Goal: Task Accomplishment & Management: Complete application form

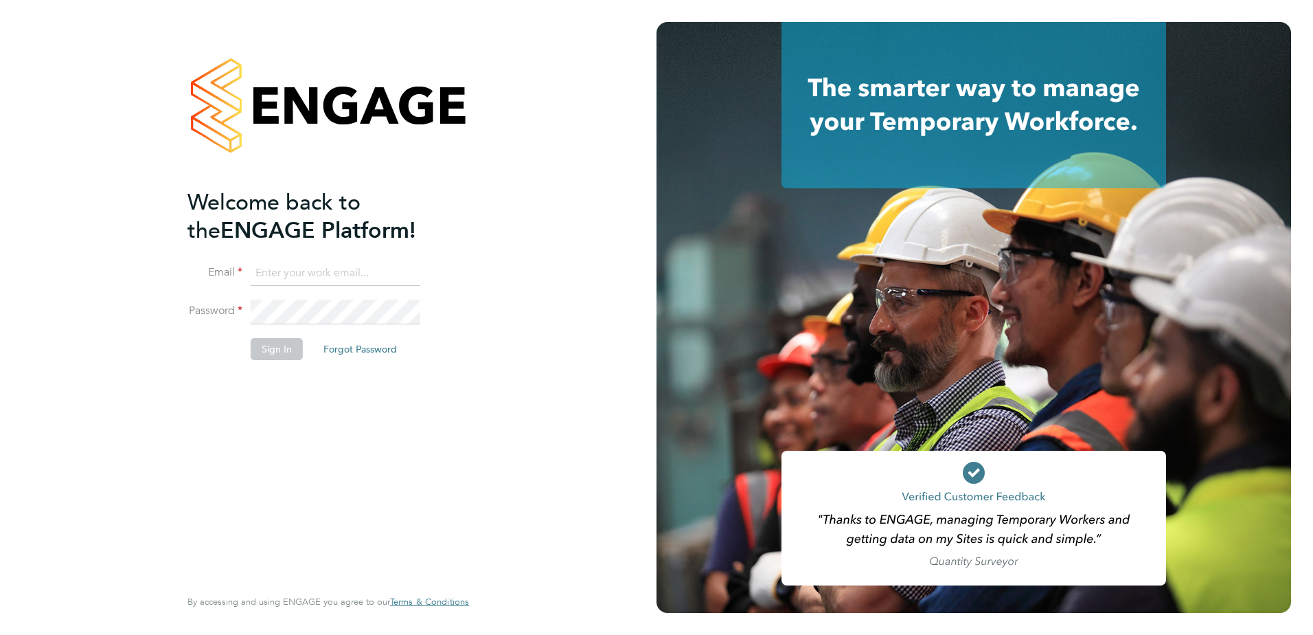
type input "hhammatt@skilledcareers.co.uk"
click at [286, 346] on button "Sign In" at bounding box center [277, 349] width 52 height 22
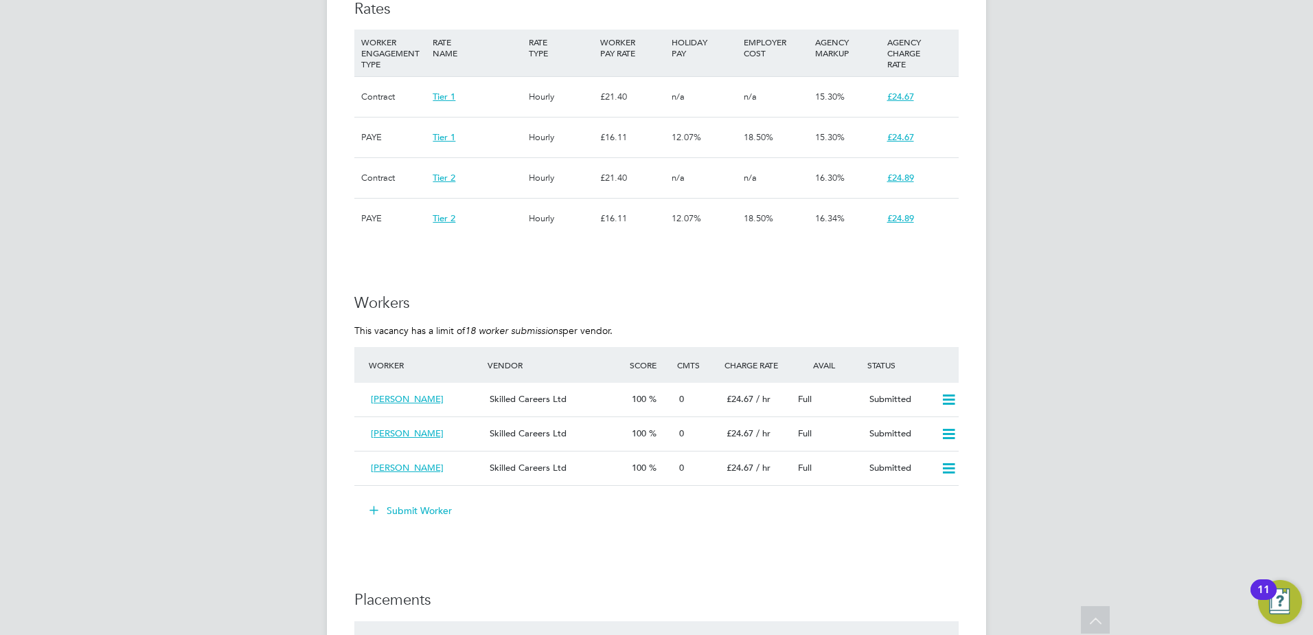
scroll to position [1099, 0]
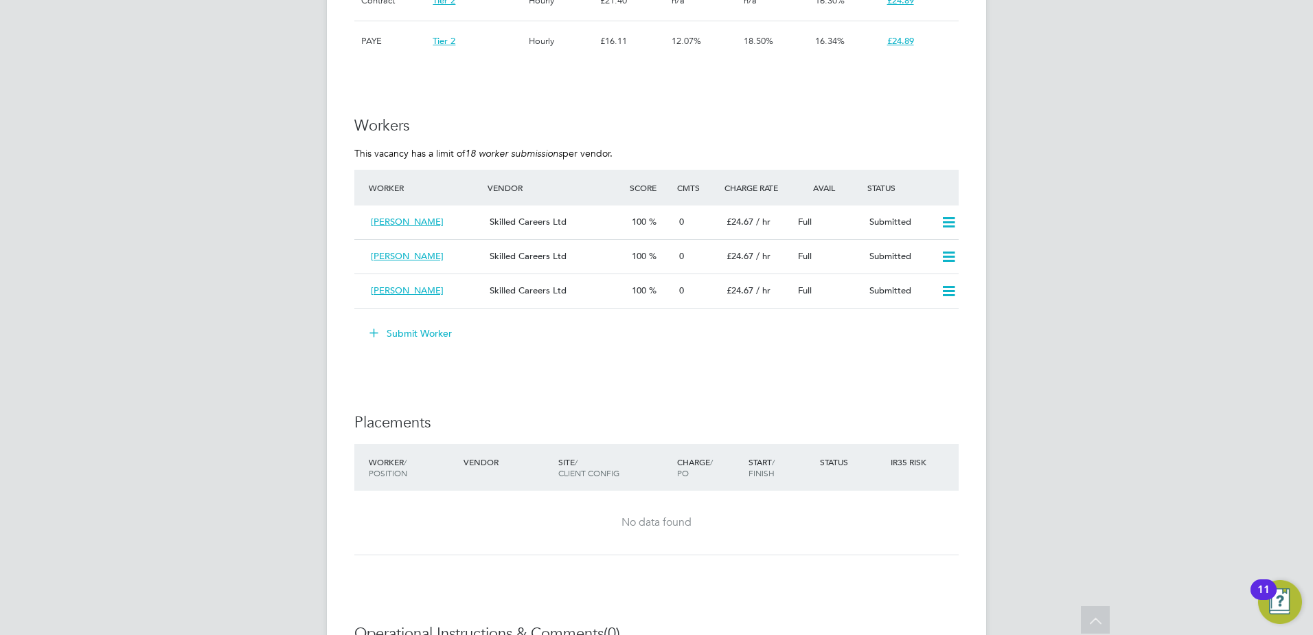
click at [418, 332] on button "Submit Worker" at bounding box center [411, 333] width 103 height 22
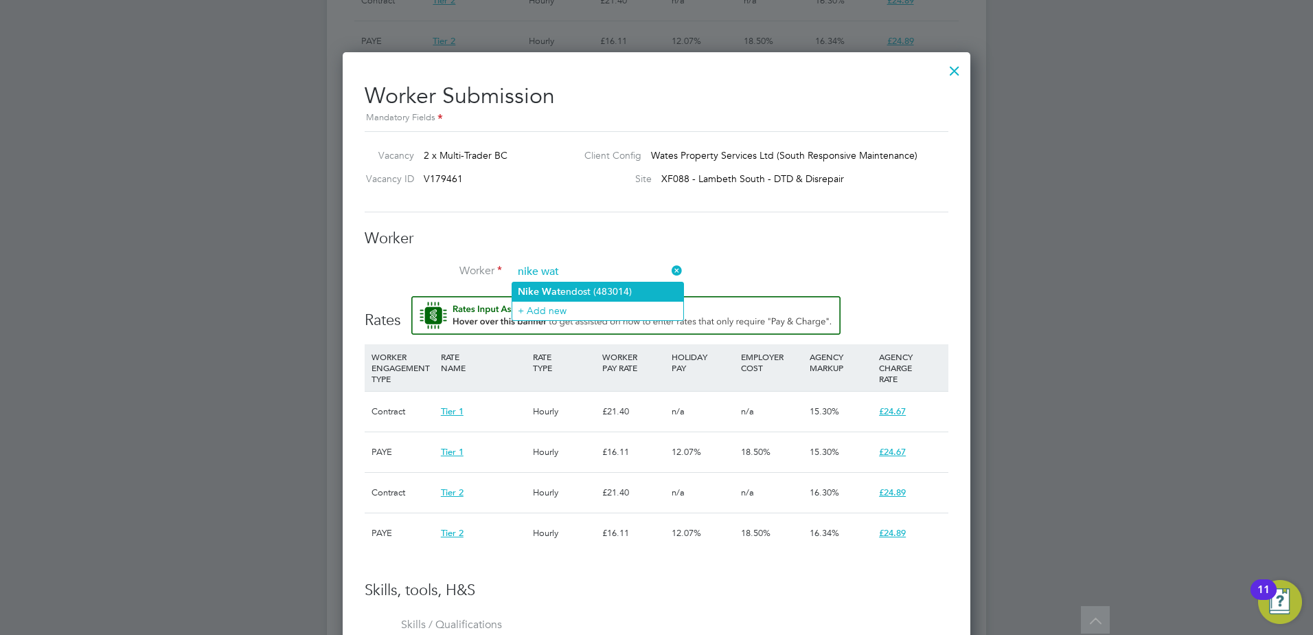
click at [600, 290] on li "Nike Wat endost (483014)" at bounding box center [597, 291] width 171 height 19
type input "Nike Watendost (483014)"
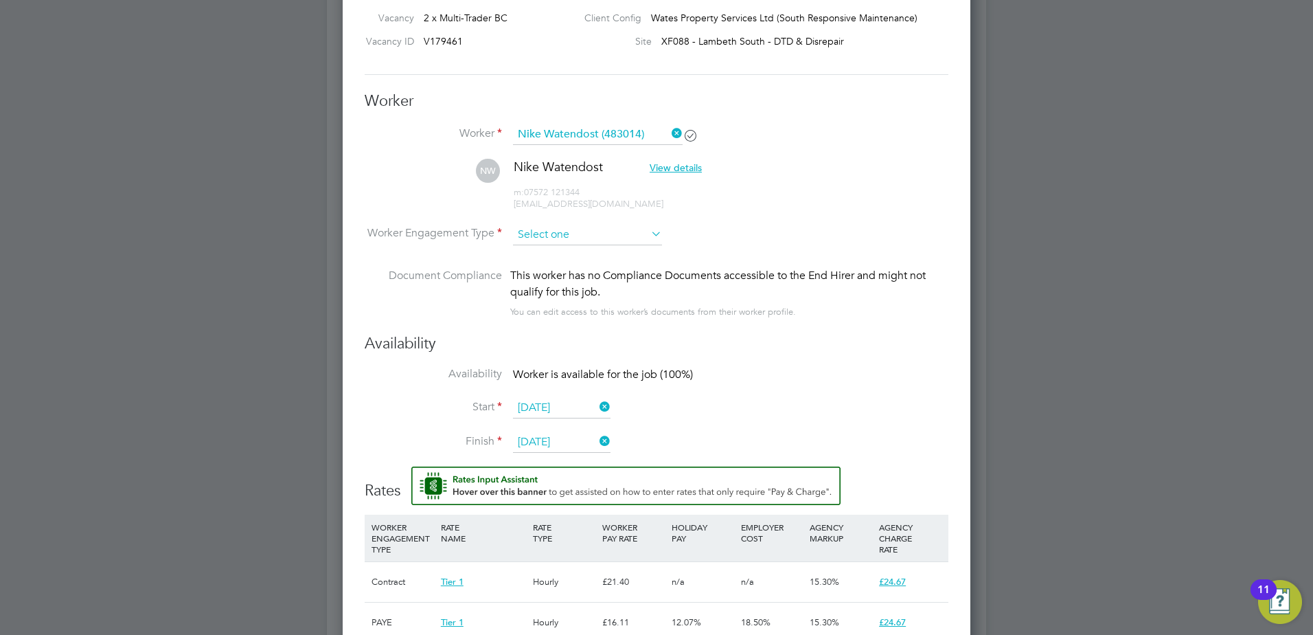
click at [571, 234] on input at bounding box center [587, 235] width 149 height 21
click at [576, 250] on li "Contract" at bounding box center [587, 254] width 150 height 18
type input "Contract"
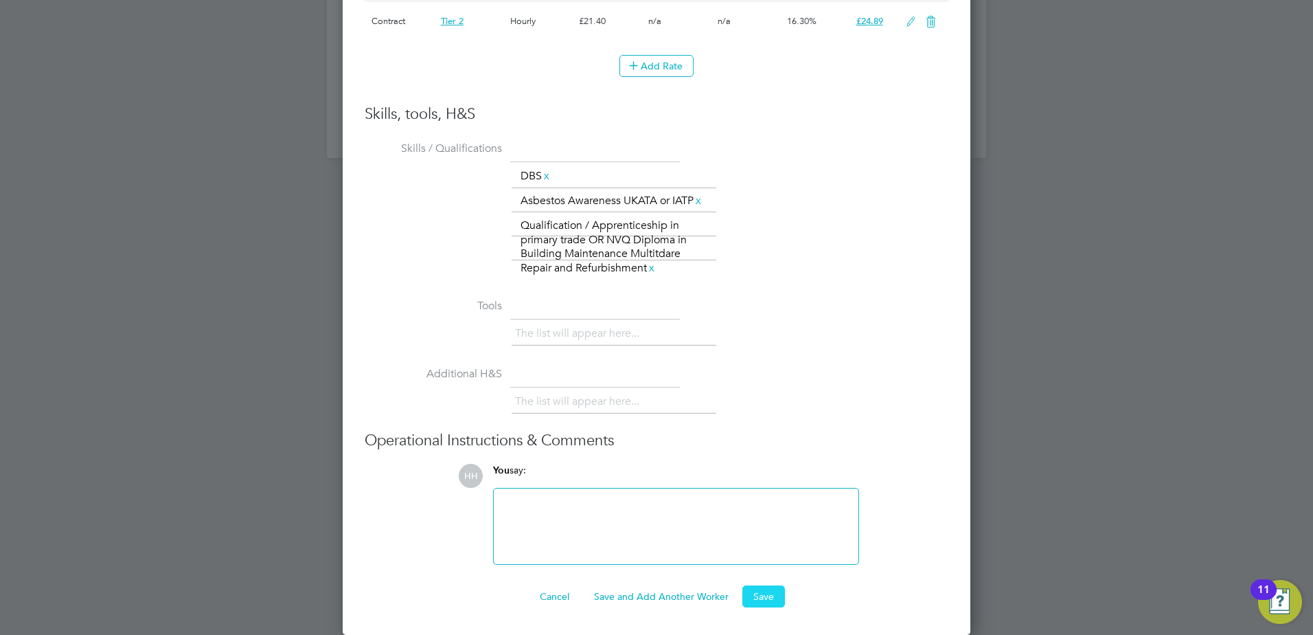
click at [771, 602] on button "Save" at bounding box center [764, 596] width 43 height 22
